Goal: Information Seeking & Learning: Find contact information

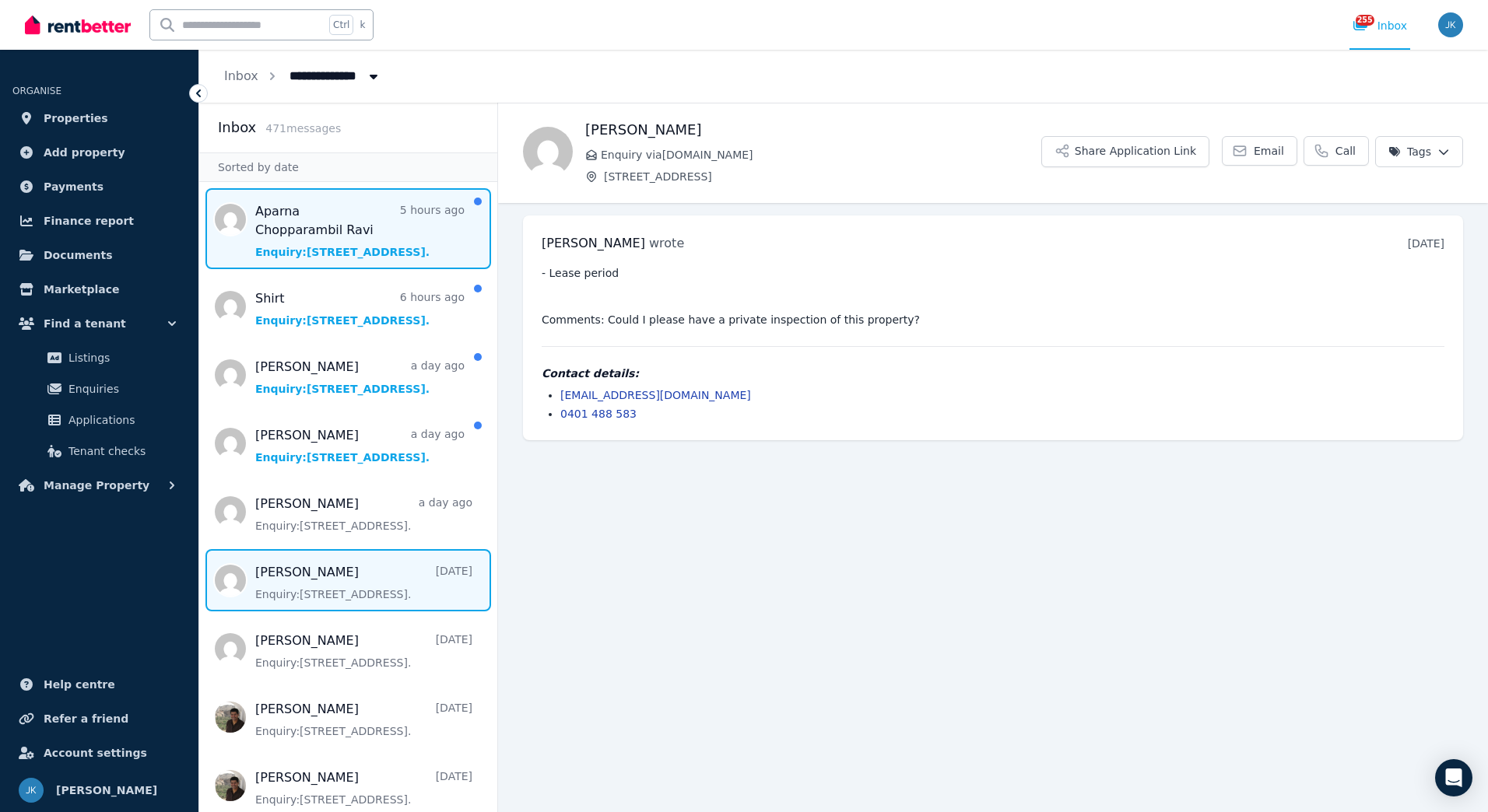
click at [386, 226] on span "Message list" at bounding box center [348, 229] width 298 height 81
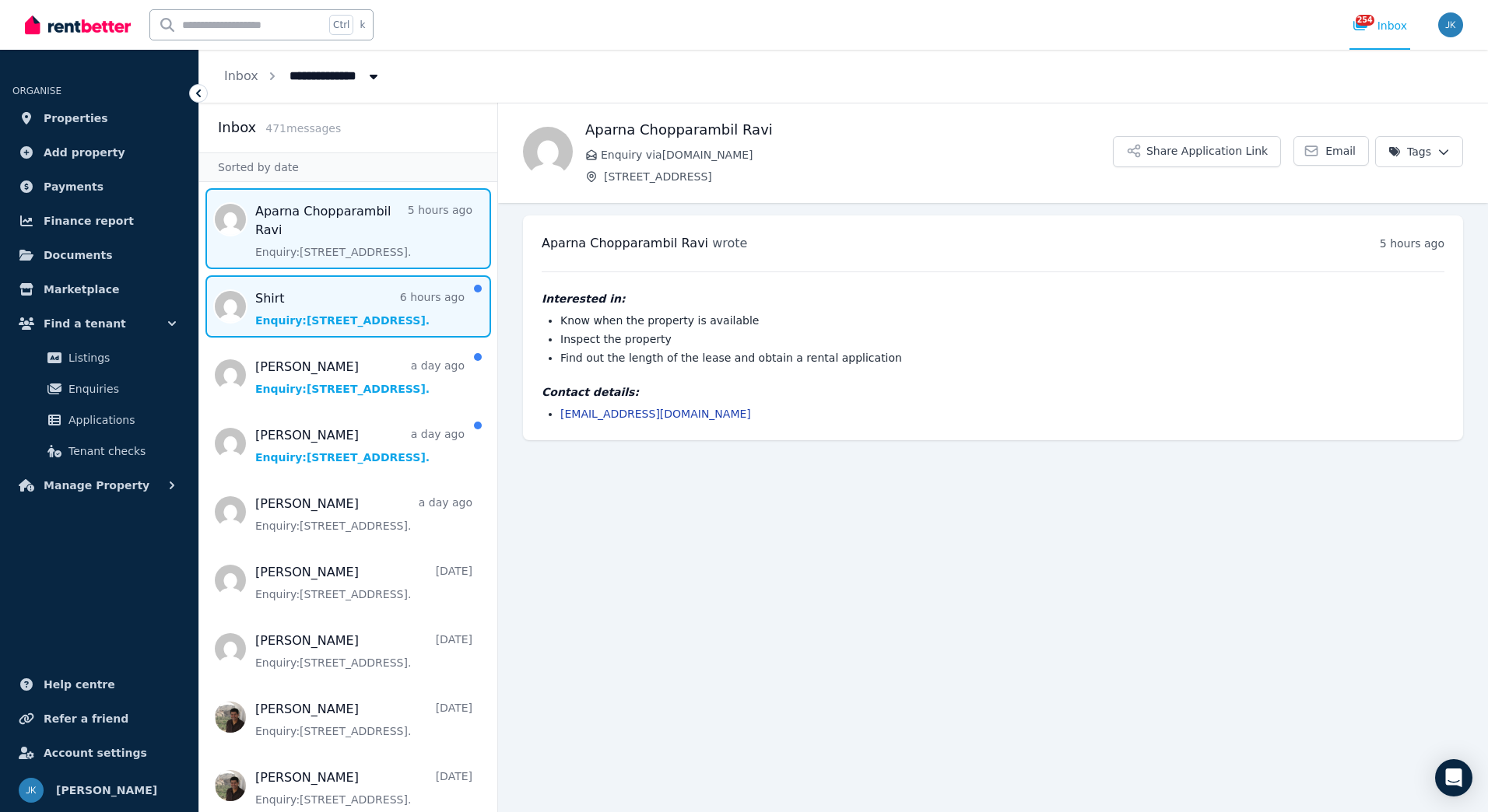
click at [381, 304] on span "Message list" at bounding box center [348, 307] width 298 height 62
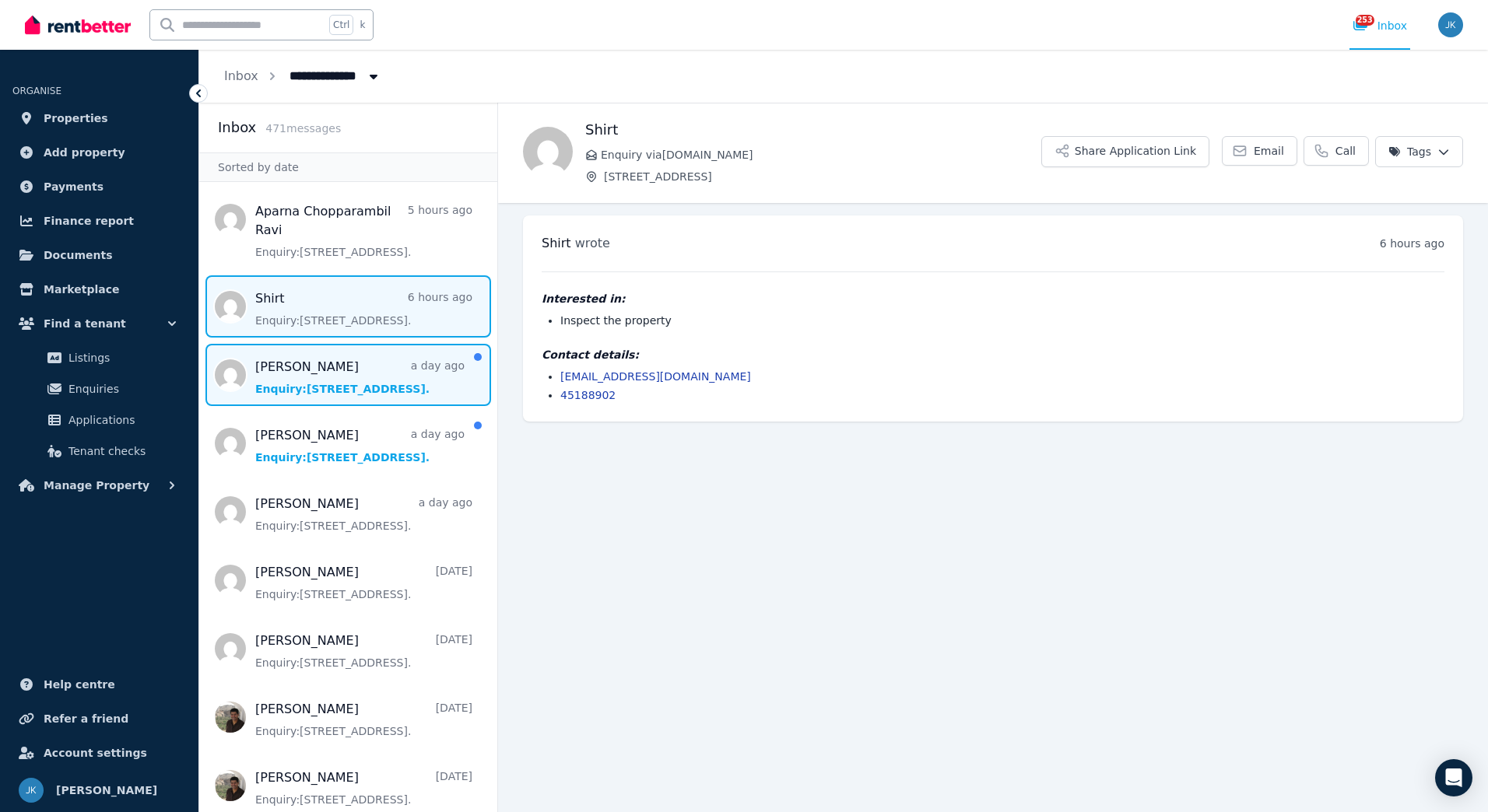
click at [376, 385] on span "Message list" at bounding box center [348, 375] width 298 height 62
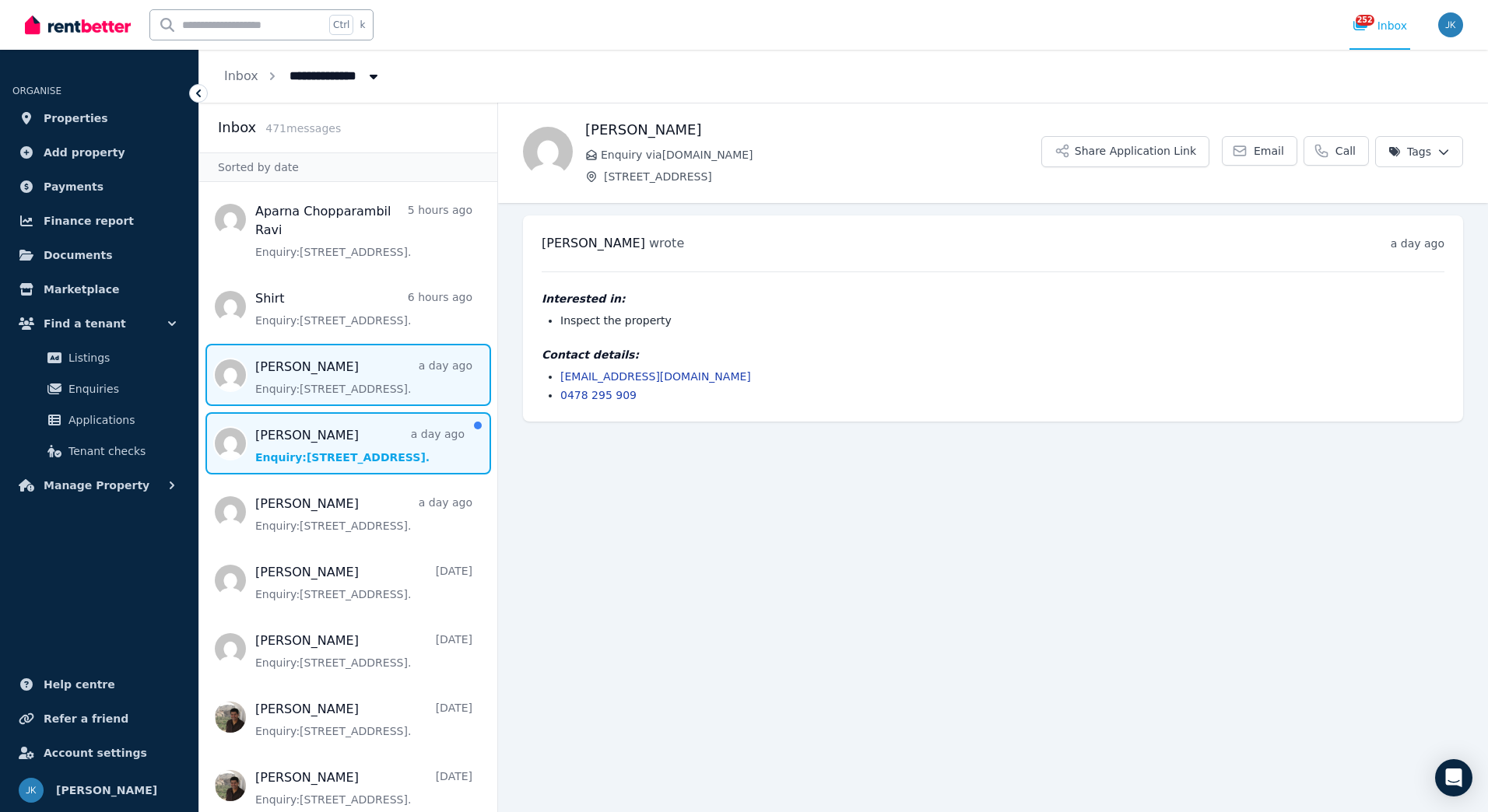
click at [368, 450] on span "Message list" at bounding box center [348, 444] width 298 height 62
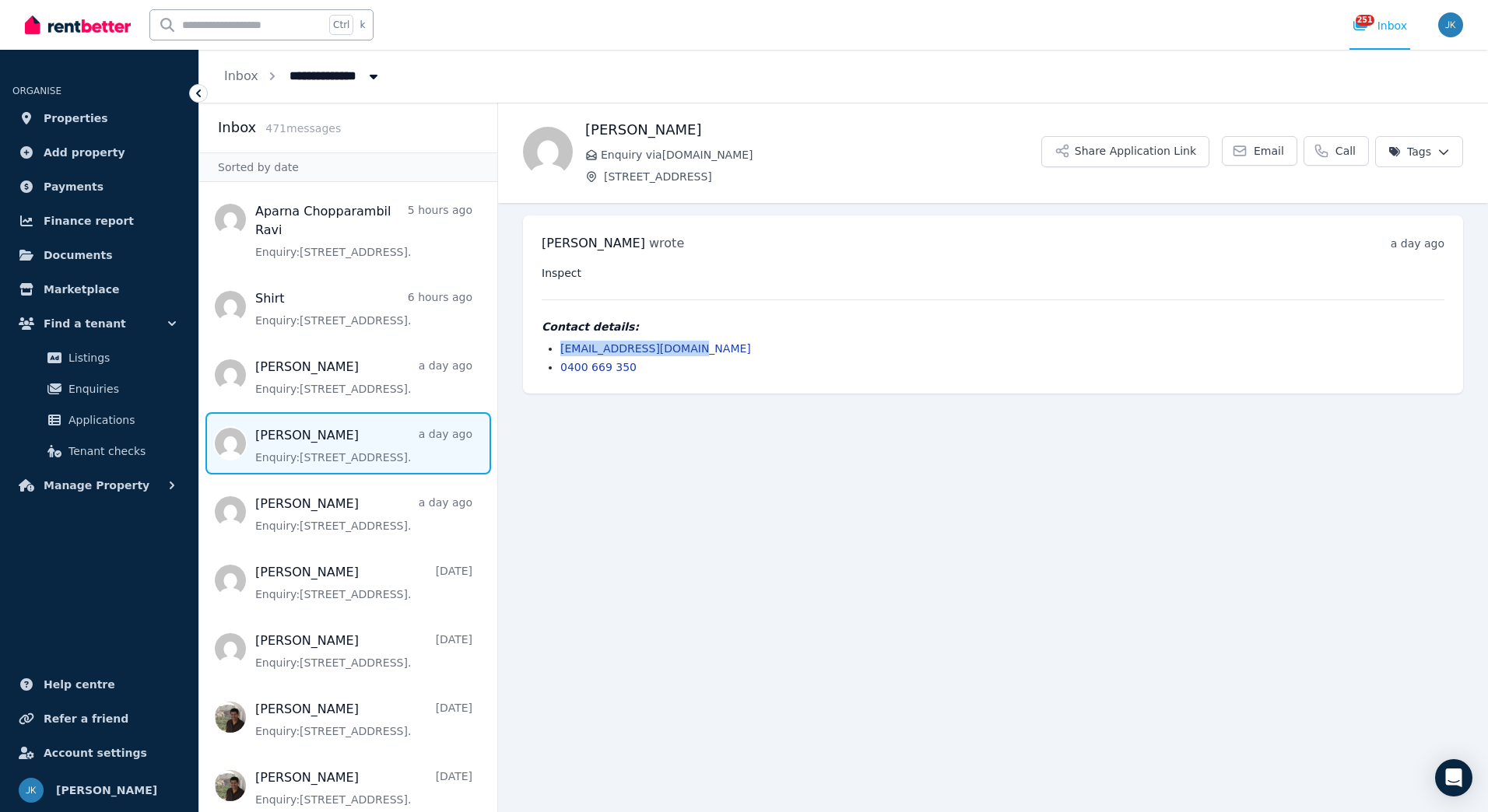
drag, startPoint x: 697, startPoint y: 350, endPoint x: 560, endPoint y: 347, distance: 137.0
click at [560, 347] on li "cassbarrow58@gmail.com" at bounding box center [1002, 348] width 884 height 16
drag, startPoint x: 560, startPoint y: 347, endPoint x: 582, endPoint y: 346, distance: 22.0
copy link "cassbarrow58@gmail.com"
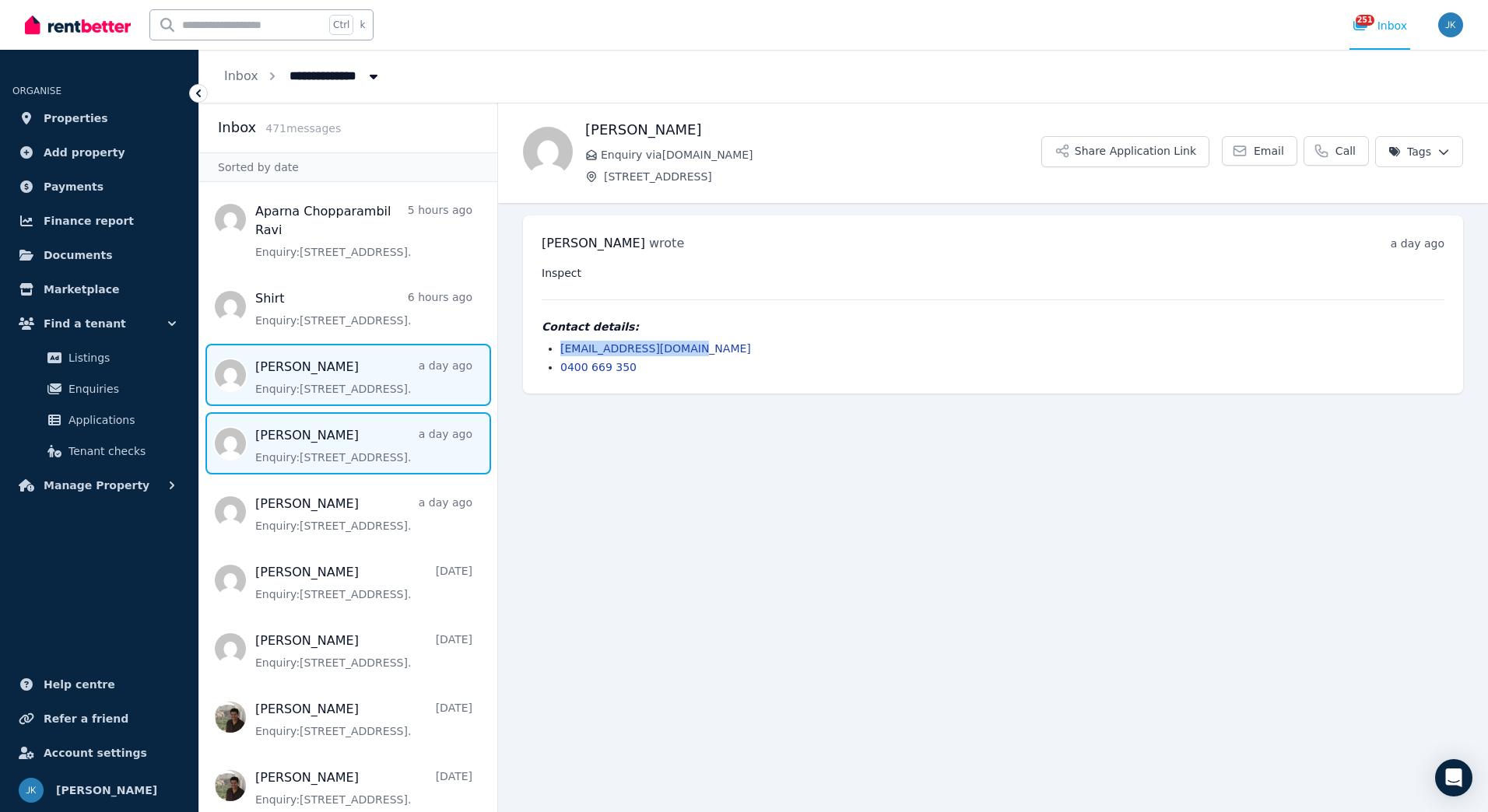
click at [409, 380] on span "Message list" at bounding box center [348, 375] width 298 height 62
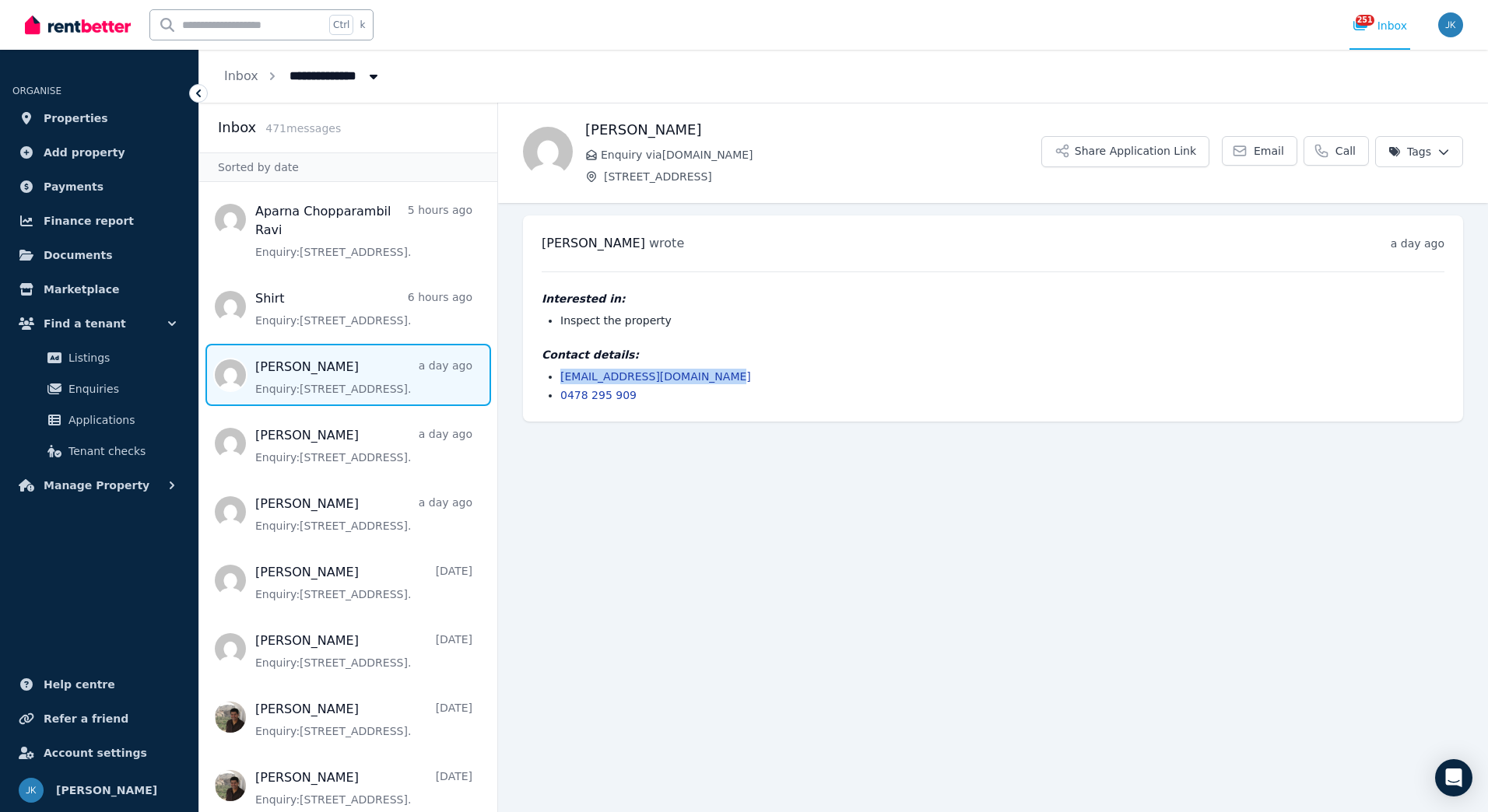
drag, startPoint x: 719, startPoint y: 377, endPoint x: 557, endPoint y: 374, distance: 162.0
click at [557, 374] on ul "williamwalker1910@gmail.com 0478 295 909" at bounding box center [993, 385] width 903 height 35
drag, startPoint x: 557, startPoint y: 374, endPoint x: 580, endPoint y: 376, distance: 23.1
copy link "williamwalker1910@gmail.com"
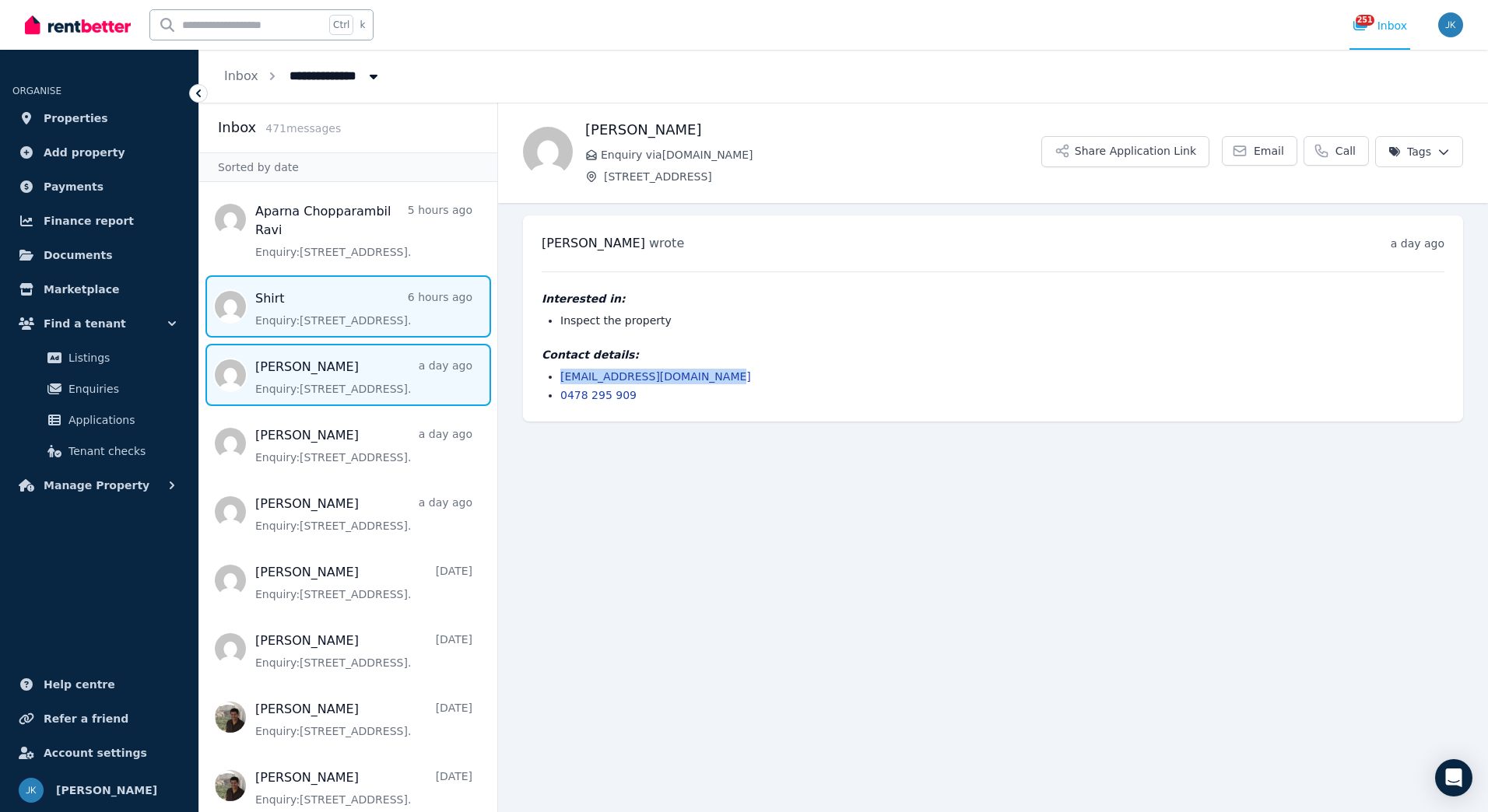
click at [402, 313] on span "Message list" at bounding box center [348, 307] width 298 height 62
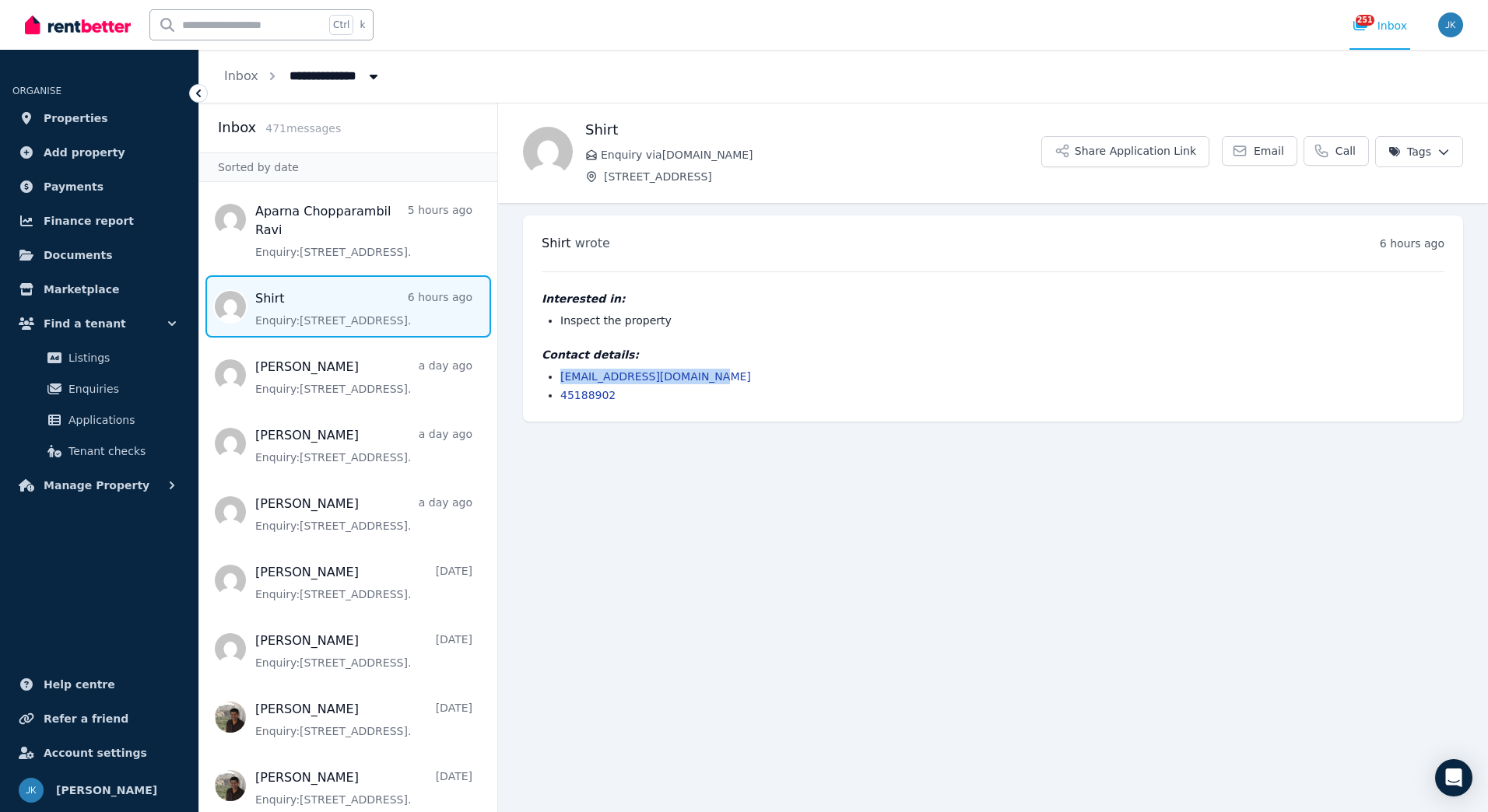
drag, startPoint x: 706, startPoint y: 375, endPoint x: 562, endPoint y: 380, distance: 144.1
click at [562, 380] on li "1999amylivemail@gmail.com" at bounding box center [1002, 376] width 884 height 16
copy link "1999amylivemail@gmail.com"
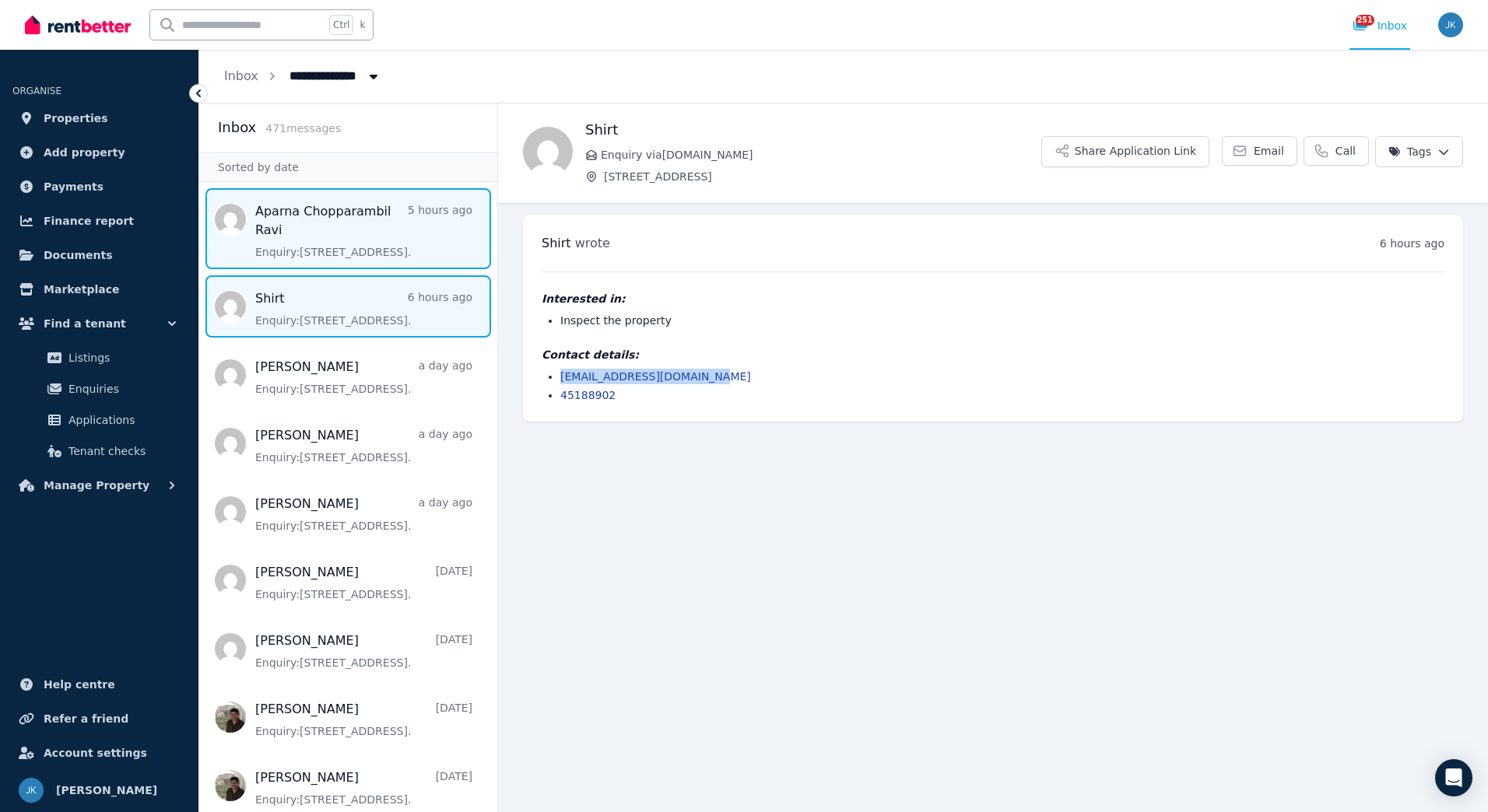
click at [405, 235] on span "Message list" at bounding box center [348, 229] width 298 height 81
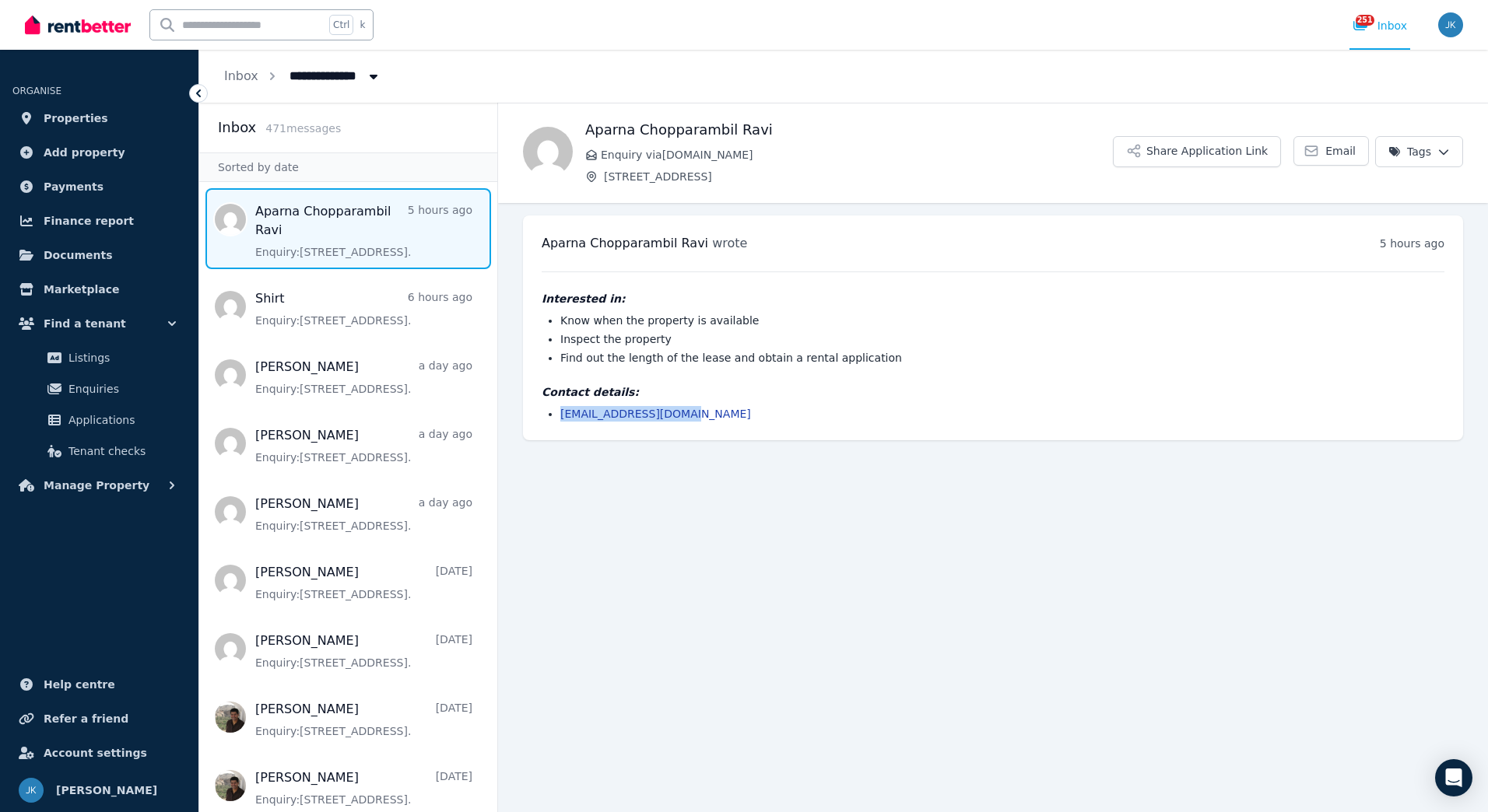
drag, startPoint x: 684, startPoint y: 412, endPoint x: 561, endPoint y: 415, distance: 123.0
click at [561, 415] on li "aparnacr256@gmail.com" at bounding box center [1002, 414] width 884 height 16
copy link "aparnacr256@gmail.com"
